Goal: Navigation & Orientation: Find specific page/section

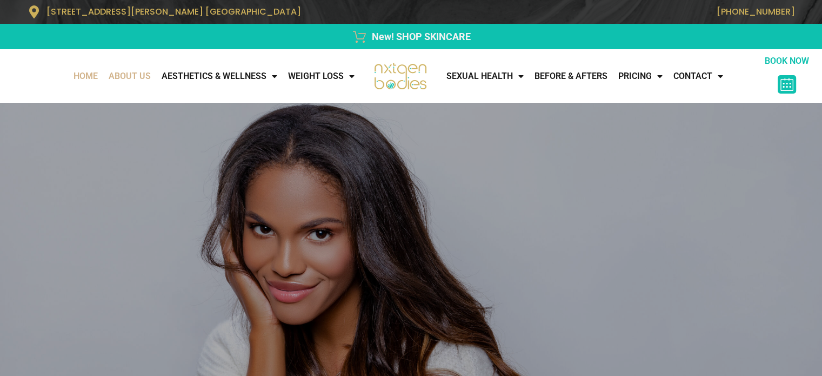
click at [111, 80] on link "About Us" at bounding box center [129, 76] width 53 height 22
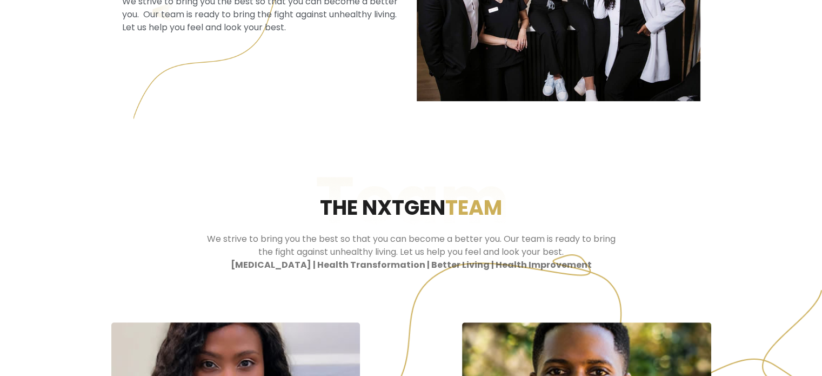
scroll to position [486, 0]
